Goal: Task Accomplishment & Management: Complete application form

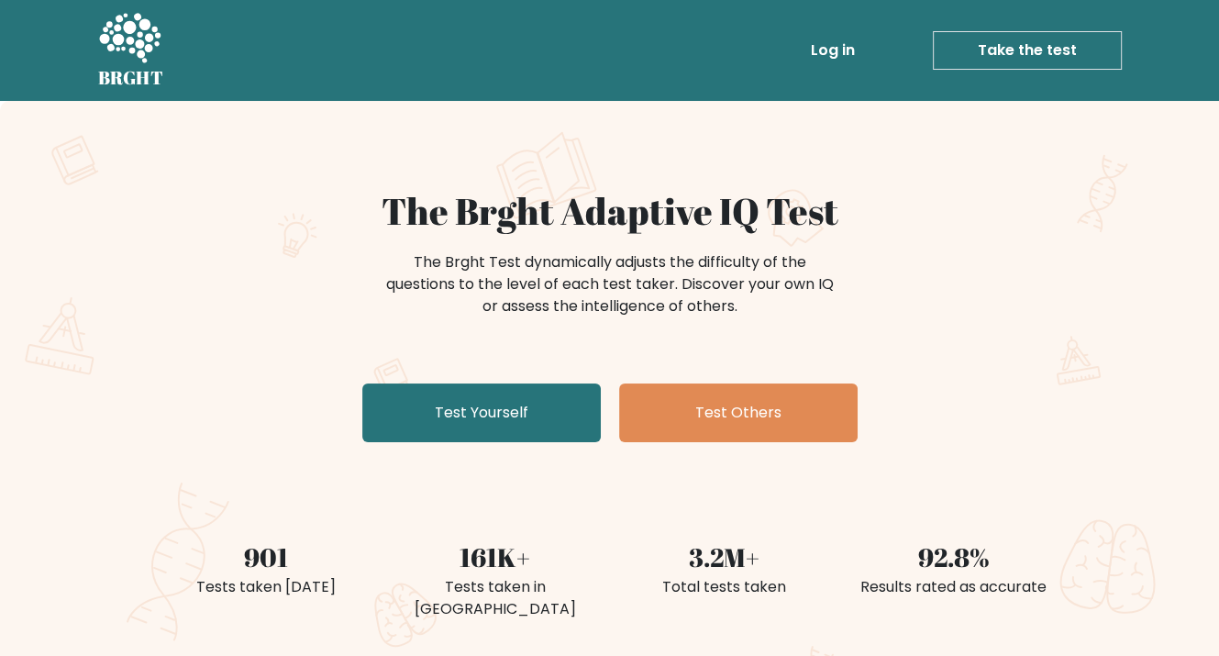
click at [974, 57] on link "Take the test" at bounding box center [1027, 50] width 189 height 39
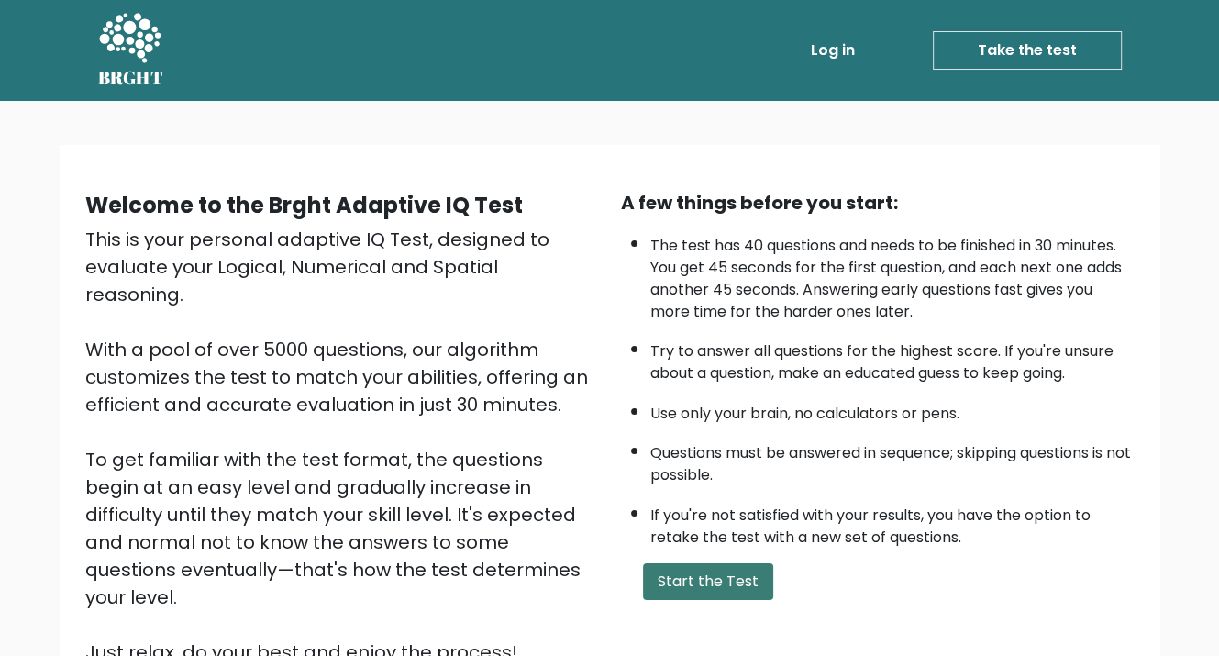
click at [674, 583] on button "Start the Test" at bounding box center [708, 581] width 130 height 37
